Goal: Transaction & Acquisition: Book appointment/travel/reservation

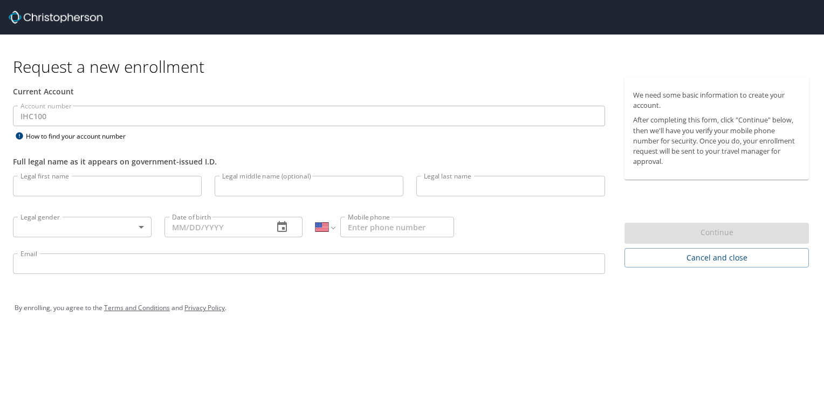
select select "US"
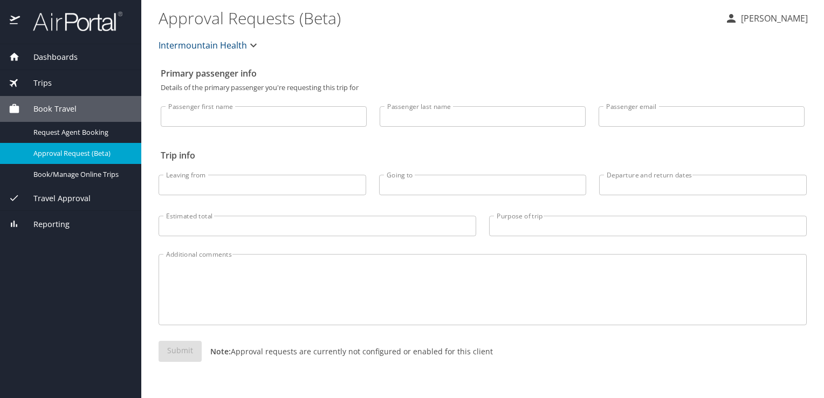
click at [51, 55] on span "Dashboards" at bounding box center [49, 57] width 58 height 12
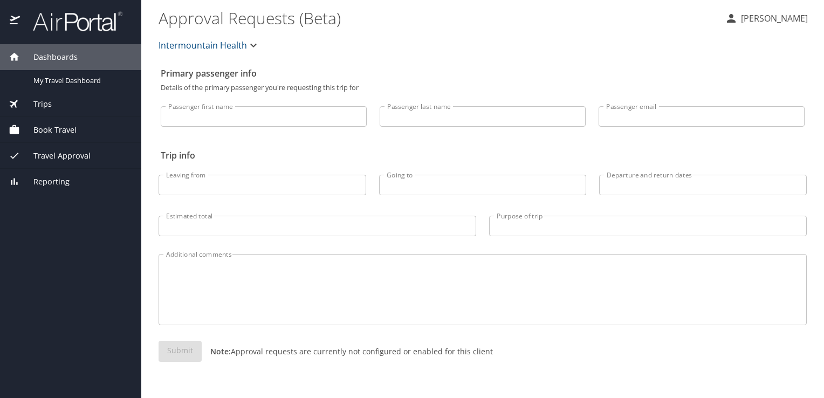
click at [50, 132] on span "Book Travel" at bounding box center [48, 130] width 57 height 12
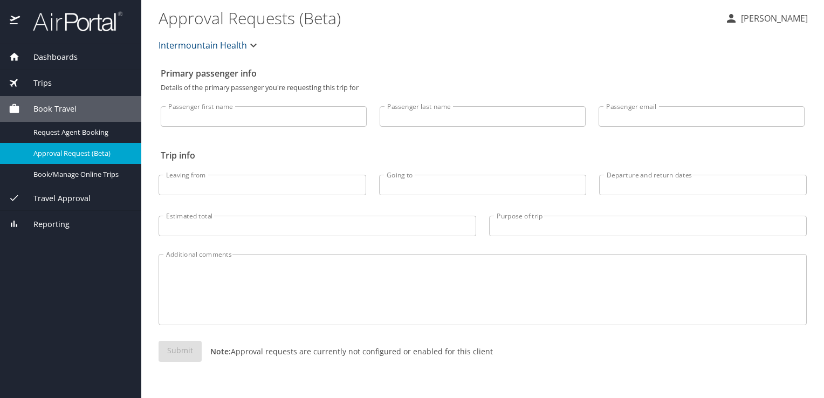
click at [50, 107] on span "Book Travel" at bounding box center [48, 109] width 57 height 12
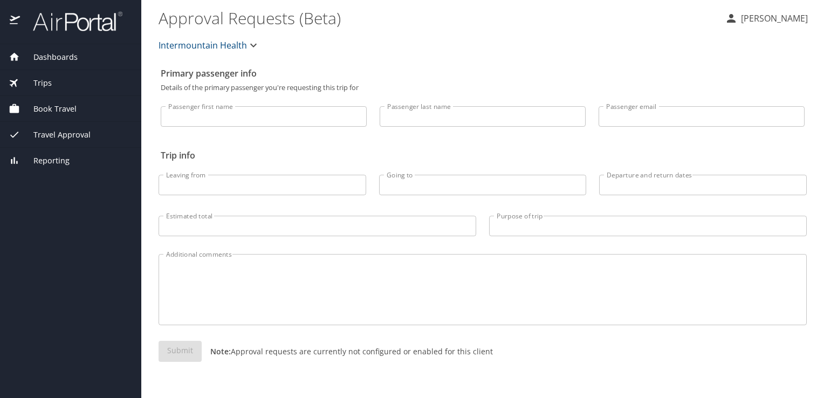
click at [50, 107] on span "Book Travel" at bounding box center [48, 109] width 57 height 12
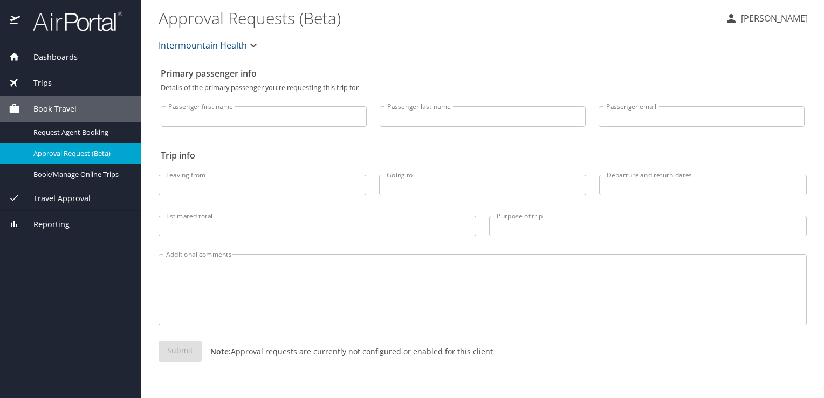
click at [46, 53] on span "Dashboards" at bounding box center [49, 57] width 58 height 12
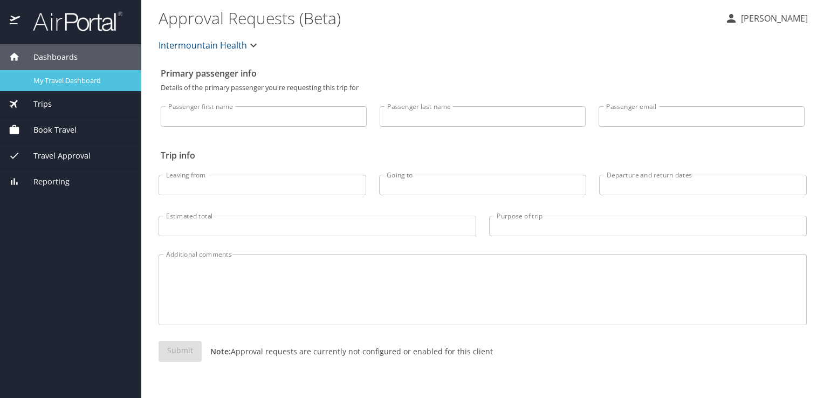
click at [53, 79] on span "My Travel Dashboard" at bounding box center [80, 81] width 95 height 10
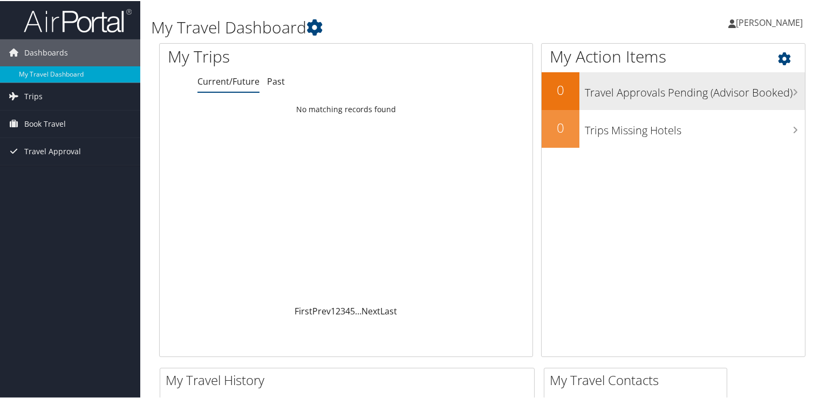
click at [649, 85] on h3 "Travel Approvals Pending (Advisor Booked)" at bounding box center [695, 89] width 220 height 20
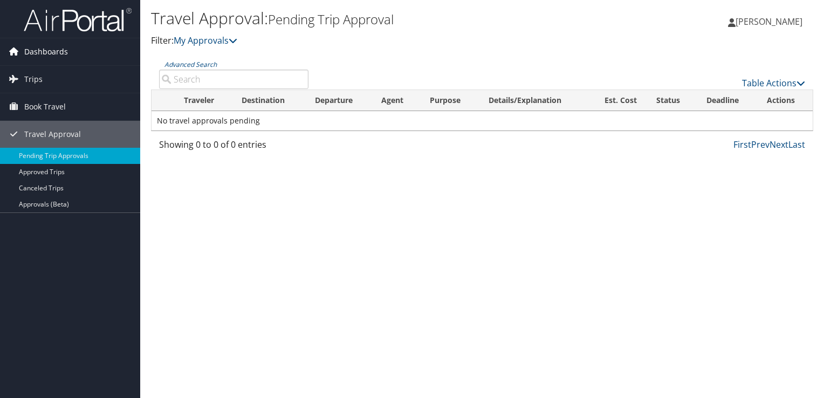
click at [46, 48] on span "Dashboards" at bounding box center [46, 51] width 44 height 27
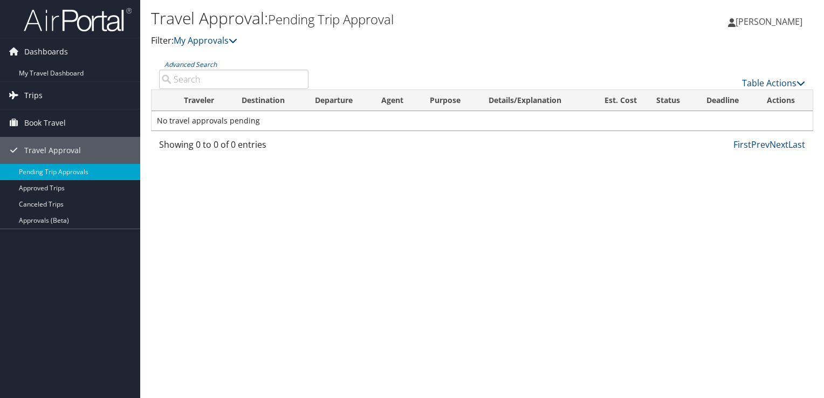
click at [36, 98] on span "Trips" at bounding box center [33, 95] width 18 height 27
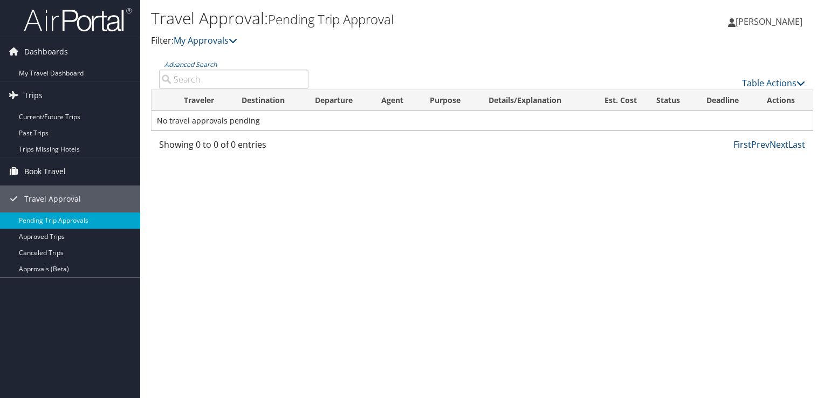
click at [36, 174] on span "Book Travel" at bounding box center [45, 171] width 42 height 27
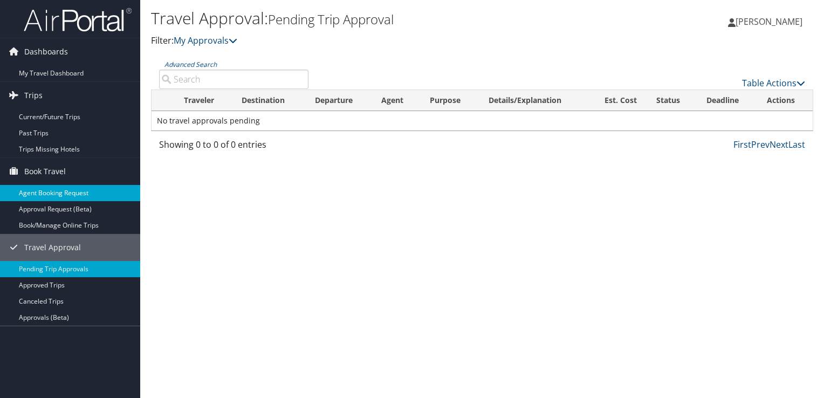
click at [63, 193] on link "Agent Booking Request" at bounding box center [70, 193] width 140 height 16
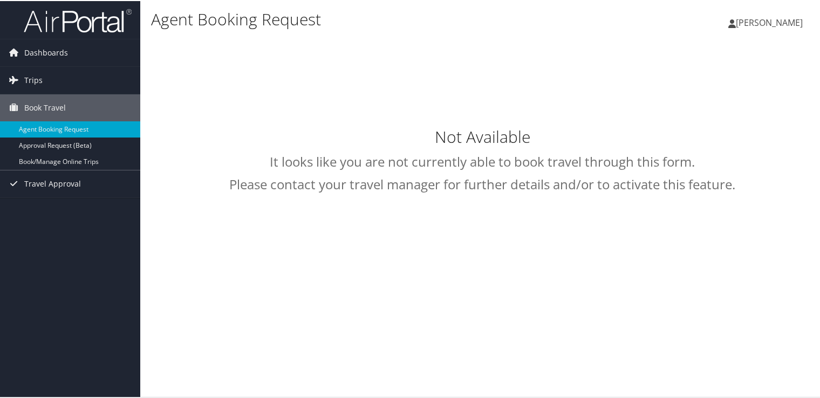
select select "[EMAIL_ADDRESS][DOMAIN_NAME]"
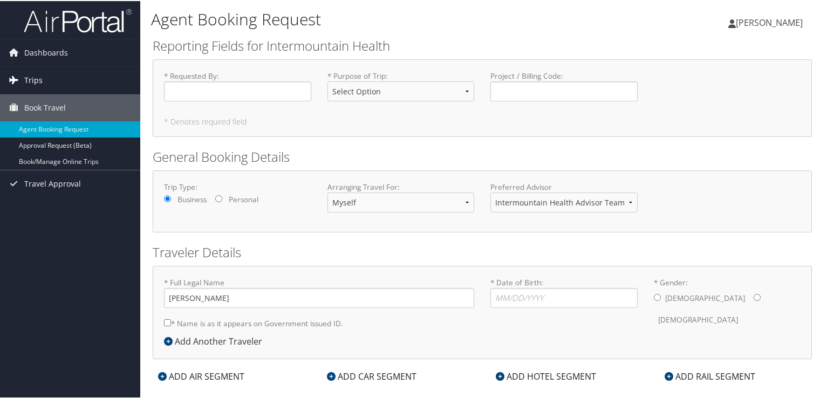
click at [35, 82] on span "Trips" at bounding box center [33, 79] width 18 height 27
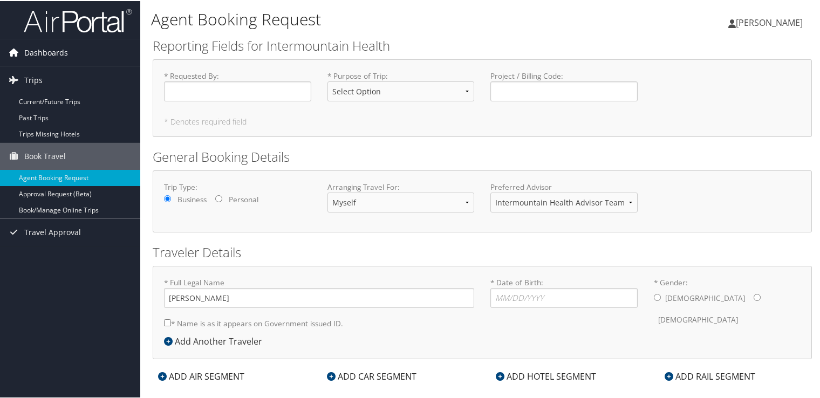
click at [35, 51] on span "Dashboards" at bounding box center [46, 51] width 44 height 27
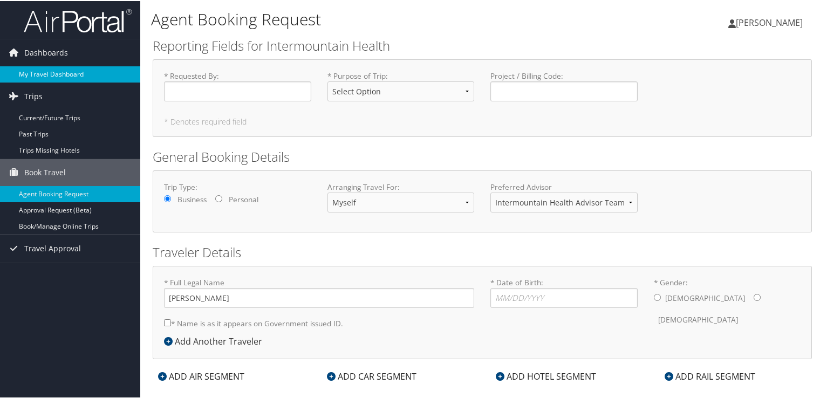
click at [66, 78] on link "My Travel Dashboard" at bounding box center [70, 73] width 140 height 16
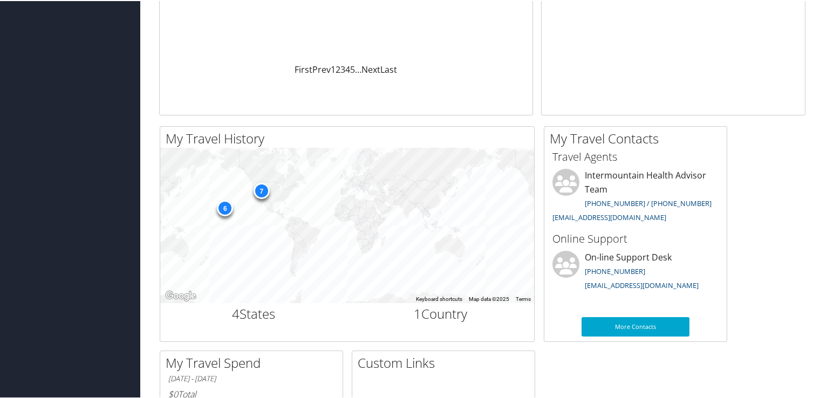
scroll to position [239, 0]
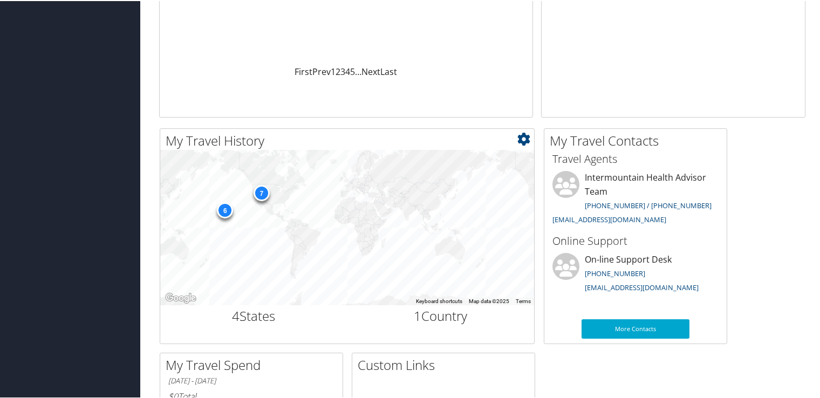
click at [262, 190] on div "7" at bounding box center [261, 192] width 16 height 16
click at [302, 263] on div "7 6" at bounding box center [347, 226] width 374 height 155
click at [524, 138] on icon at bounding box center [523, 138] width 13 height 13
click at [192, 325] on div "4 States" at bounding box center [253, 316] width 187 height 24
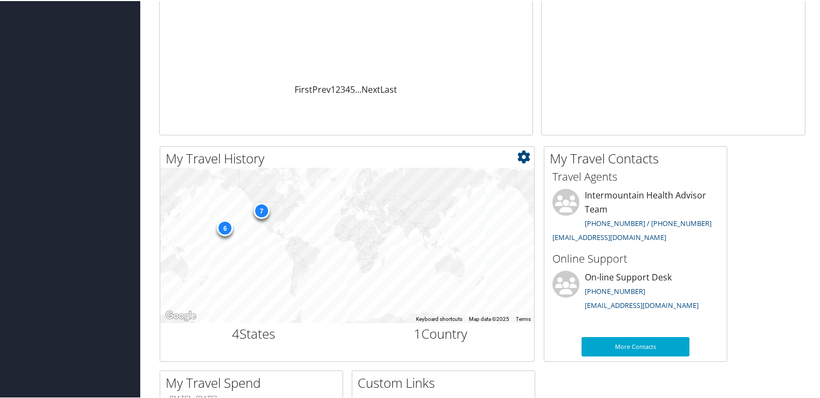
scroll to position [0, 0]
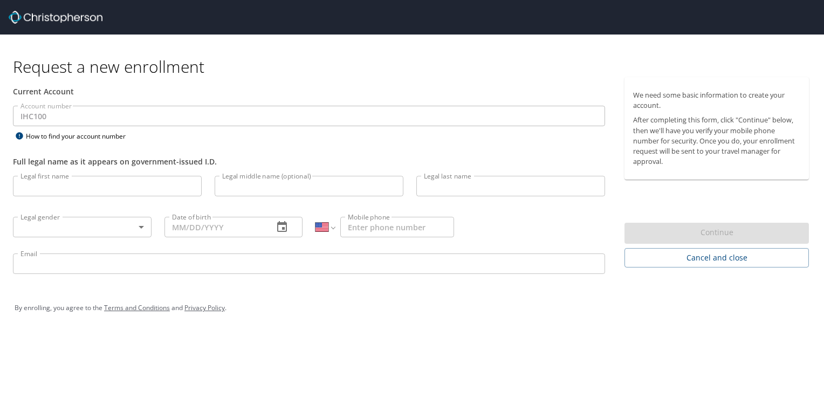
select select "US"
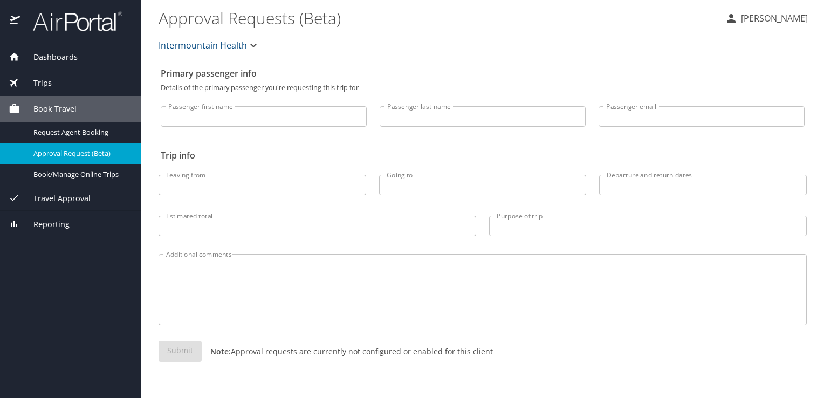
click at [49, 84] on span "Trips" at bounding box center [36, 83] width 32 height 12
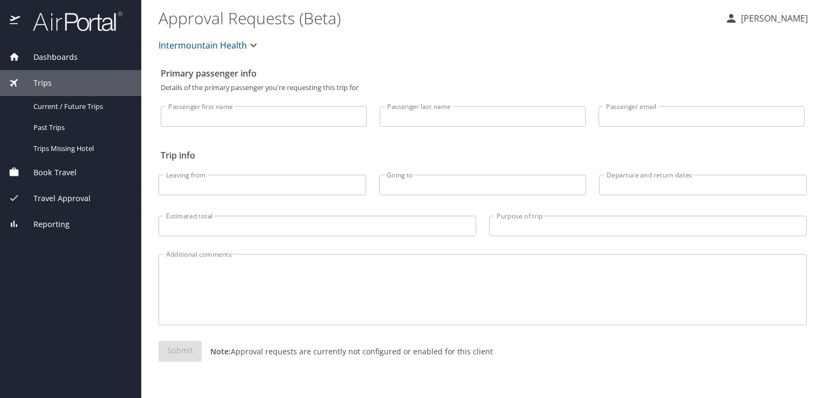
click at [60, 171] on span "Book Travel" at bounding box center [48, 173] width 57 height 12
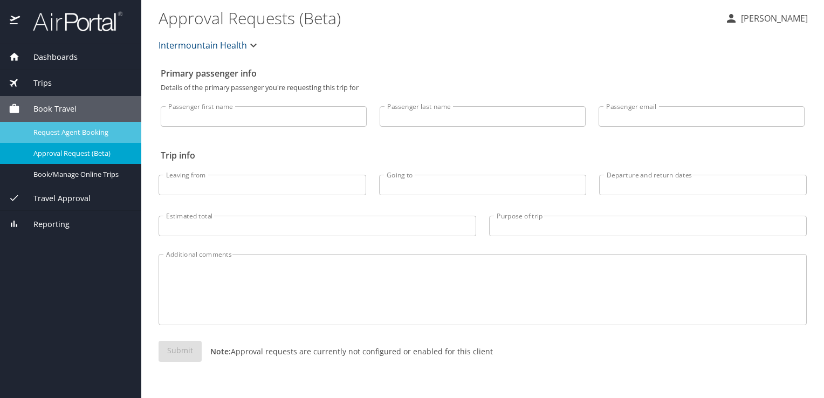
click at [76, 132] on span "Request Agent Booking" at bounding box center [80, 132] width 95 height 10
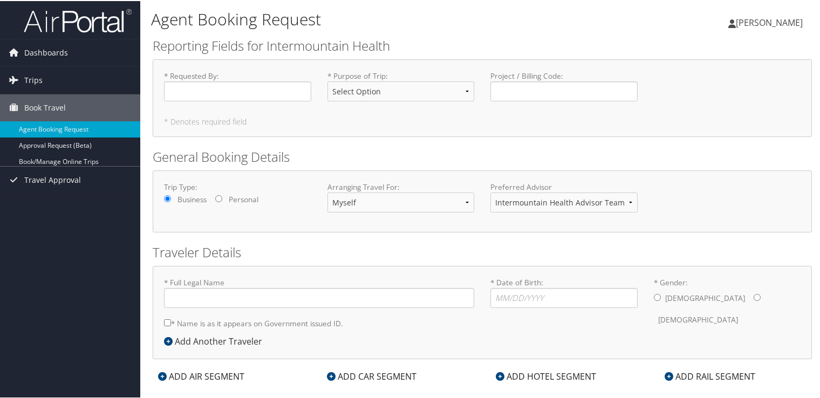
type input "[PERSON_NAME]"
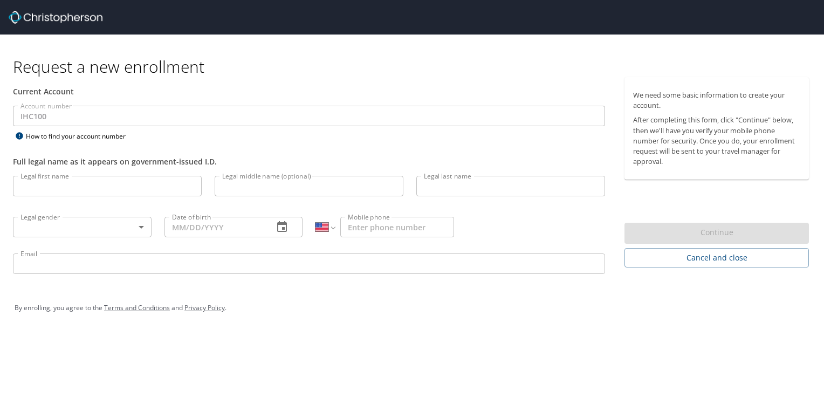
select select "US"
click at [43, 19] on img at bounding box center [56, 17] width 94 height 13
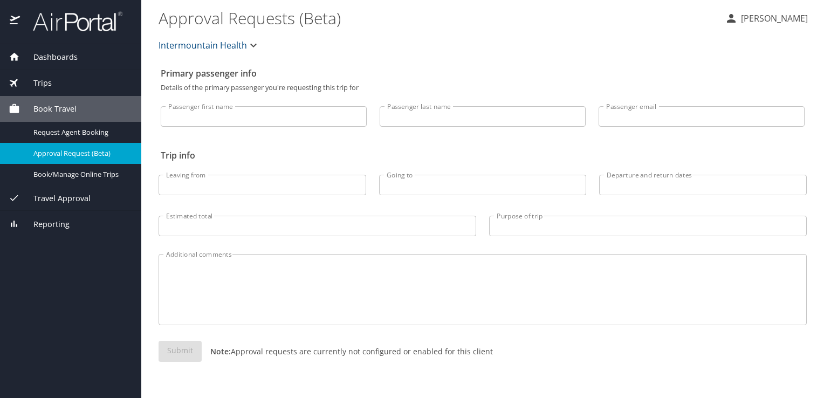
click at [58, 22] on img at bounding box center [71, 21] width 101 height 21
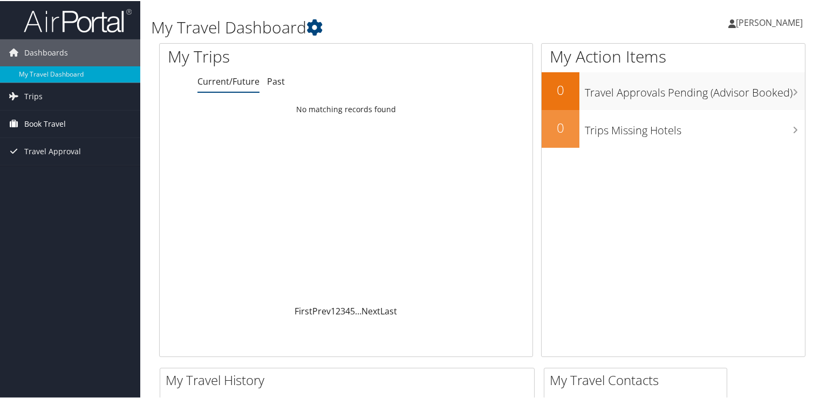
click at [28, 121] on span "Book Travel" at bounding box center [45, 122] width 42 height 27
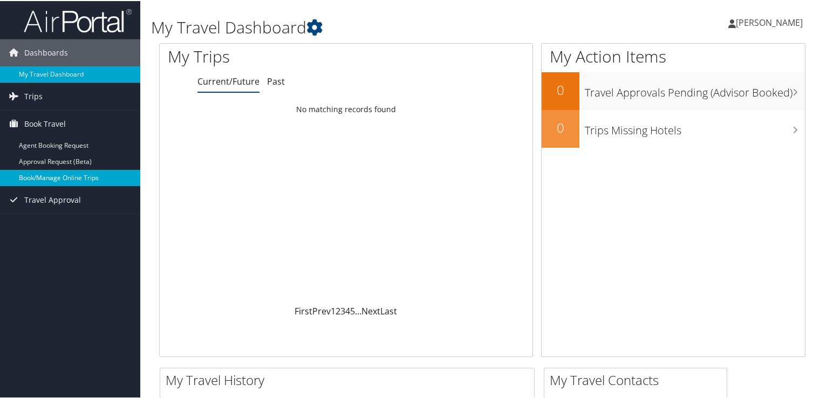
click at [61, 175] on link "Book/Manage Online Trips" at bounding box center [70, 177] width 140 height 16
